Goal: Find specific page/section: Find specific page/section

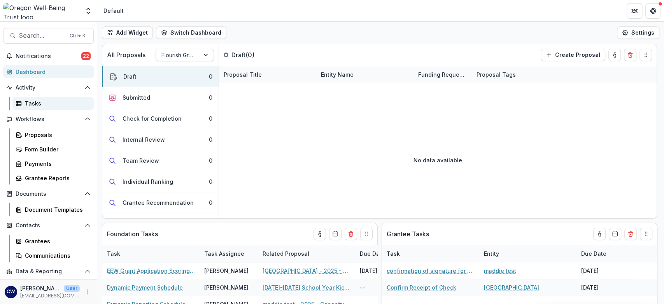
click at [46, 105] on div "Tasks" at bounding box center [56, 103] width 63 height 8
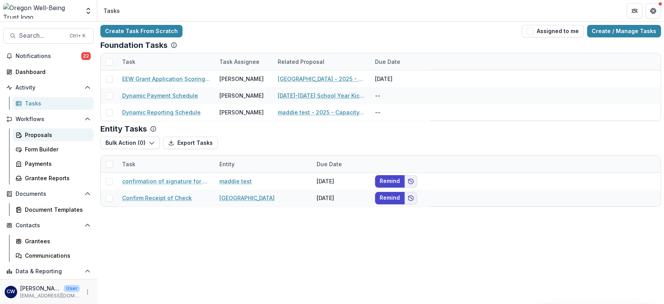
click at [46, 133] on div "Proposals" at bounding box center [56, 135] width 63 height 8
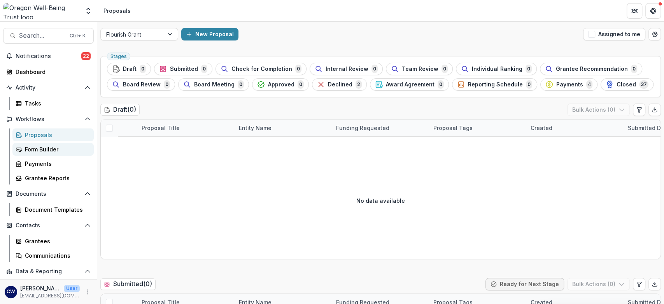
click at [43, 150] on div "Form Builder" at bounding box center [56, 149] width 63 height 8
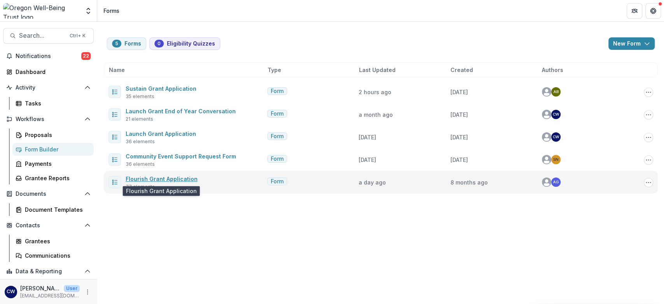
click at [160, 178] on link "Flourish Grant Application" at bounding box center [162, 179] width 72 height 7
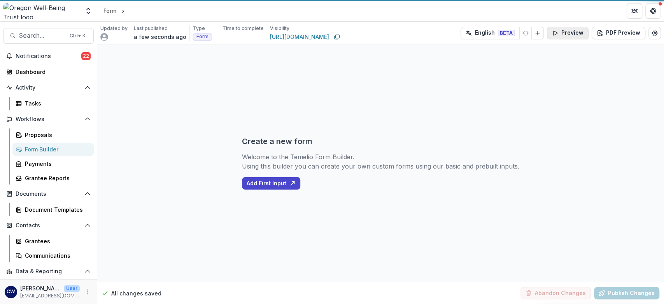
click at [562, 32] on button "Preview" at bounding box center [568, 33] width 42 height 12
